Goal: Task Accomplishment & Management: Complete application form

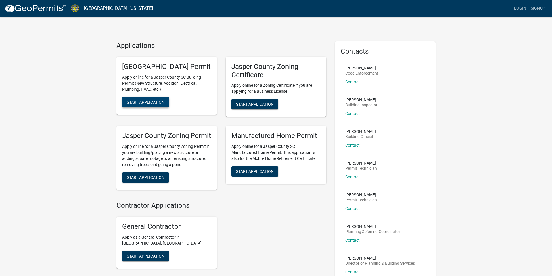
click at [139, 104] on span "Start Application" at bounding box center [146, 102] width 38 height 5
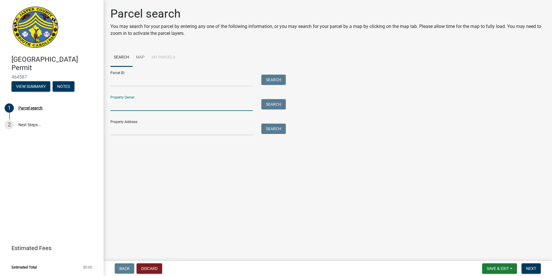
click at [144, 108] on input "Property Owner:" at bounding box center [181, 105] width 142 height 12
type input "[PERSON_NAME]"
click at [277, 105] on button "Search" at bounding box center [274, 104] width 24 height 10
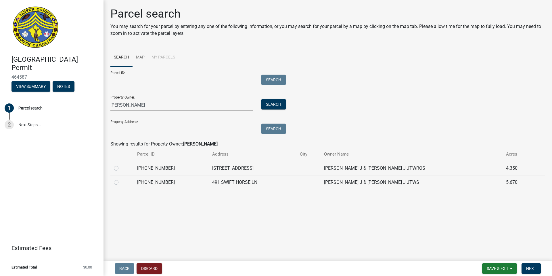
click at [121, 165] on label at bounding box center [121, 165] width 0 height 0
click at [121, 168] on input "radio" at bounding box center [123, 167] width 4 height 4
radio input "true"
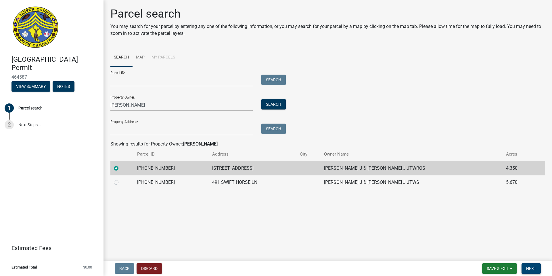
click at [536, 267] on span "Next" at bounding box center [531, 268] width 10 height 5
